Goal: Task Accomplishment & Management: Complete application form

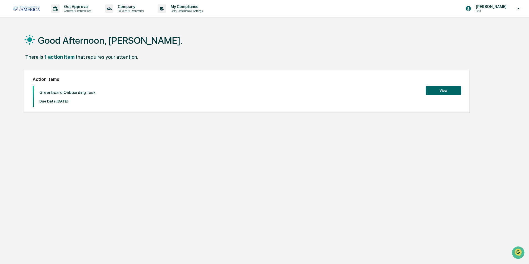
click at [455, 89] on button "View" at bounding box center [443, 90] width 35 height 9
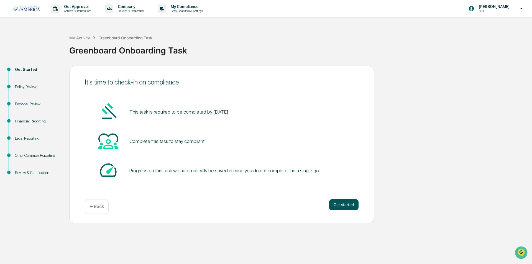
click at [337, 206] on button "Get started" at bounding box center [343, 204] width 29 height 11
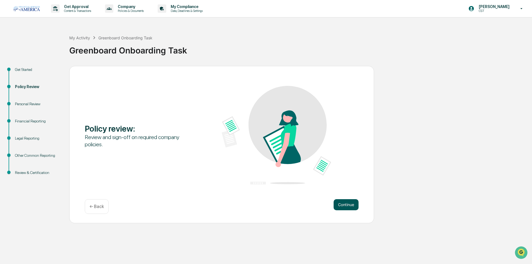
click at [343, 207] on button "Continue" at bounding box center [346, 204] width 25 height 11
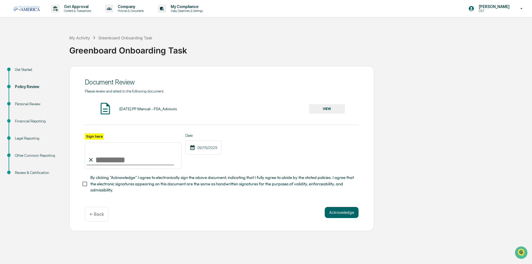
click at [99, 157] on input "Sign here" at bounding box center [133, 155] width 97 height 27
type input "**********"
click at [332, 107] on button "VIEW" at bounding box center [327, 108] width 36 height 9
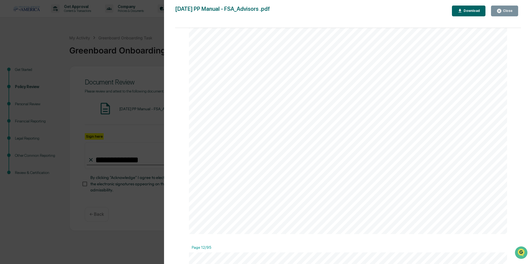
scroll to position [4516, 0]
click at [118, 198] on div "Version History [DATE] 07:13 PM [PERSON_NAME] [DATE] PP Manual - FSA_Advisors .…" at bounding box center [266, 132] width 532 height 264
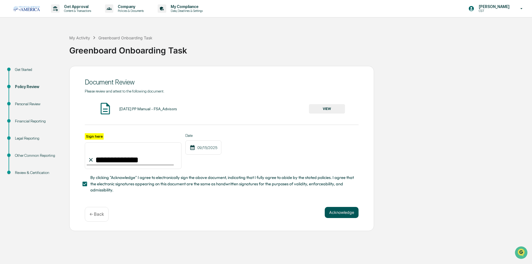
click at [344, 213] on button "Acknowledge" at bounding box center [342, 212] width 34 height 11
